Goal: Information Seeking & Learning: Learn about a topic

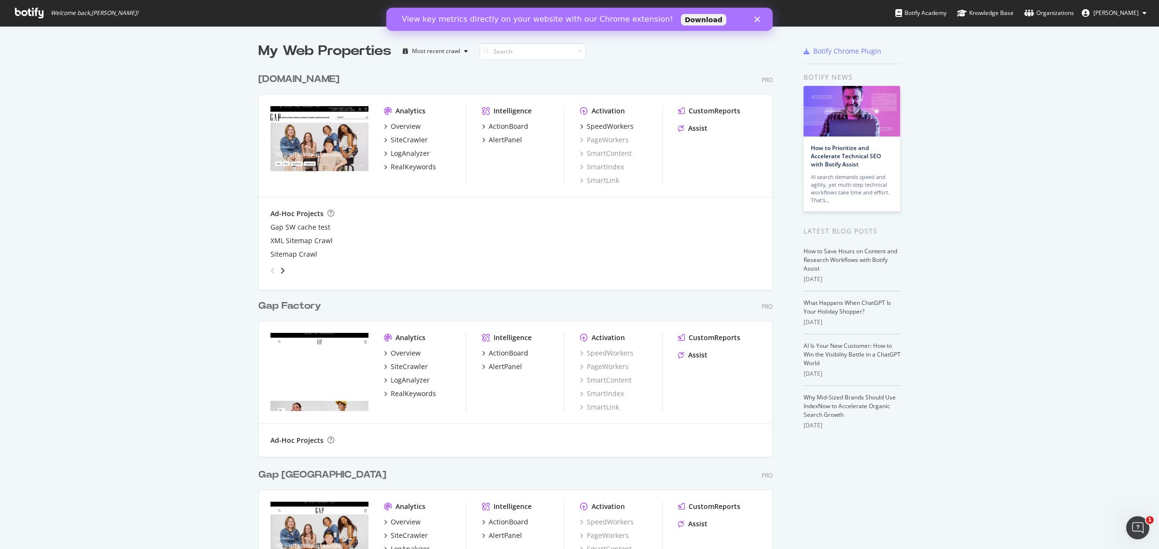
click at [85, 11] on span "Welcome back, shweta raje !" at bounding box center [94, 13] width 87 height 8
click at [30, 13] on icon at bounding box center [29, 13] width 28 height 11
click at [926, 17] on div "Botify Academy" at bounding box center [920, 13] width 51 height 10
